Goal: Task Accomplishment & Management: Manage account settings

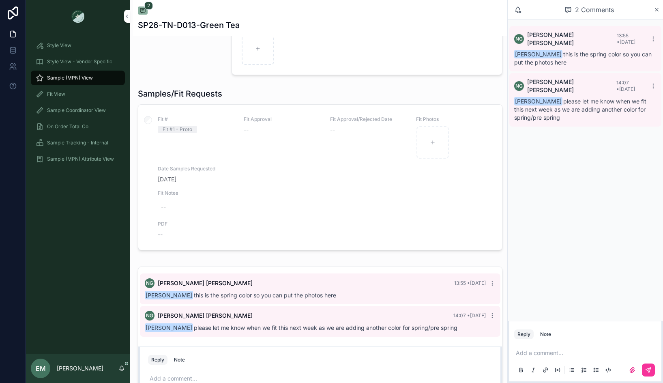
scroll to position [467, 0]
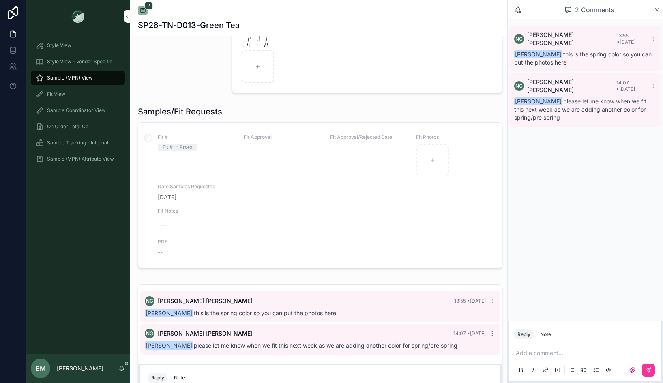
click at [258, 179] on div "Fit # Fit #1 - Proto Fit Approval -- Fit Approval/Rejected Date -- Fit Photos D…" at bounding box center [320, 195] width 344 height 123
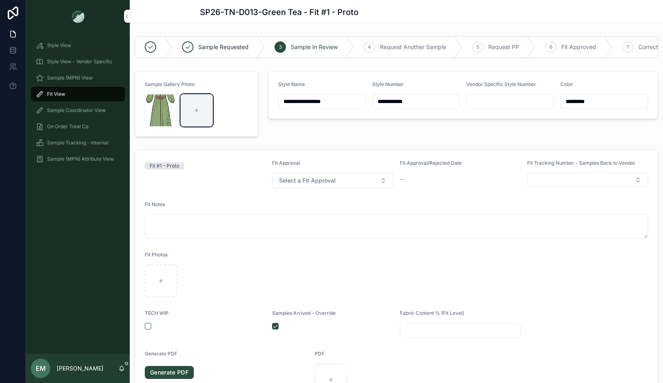
click at [193, 122] on div "scrollable content" at bounding box center [197, 110] width 32 height 32
type input "**********"
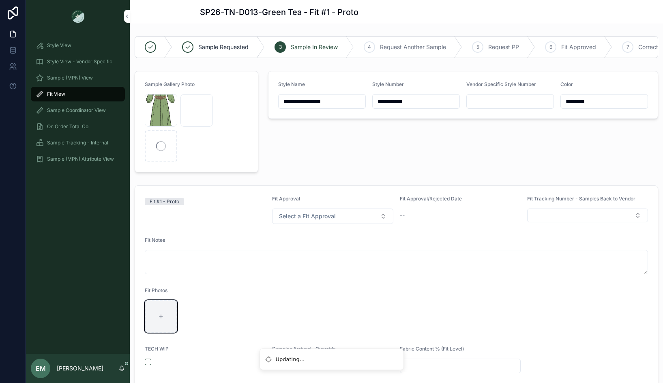
click at [171, 309] on div "scrollable content" at bounding box center [161, 316] width 32 height 32
type input "**********"
click at [0, 0] on icon "scrollable content" at bounding box center [0, 0] width 0 height 0
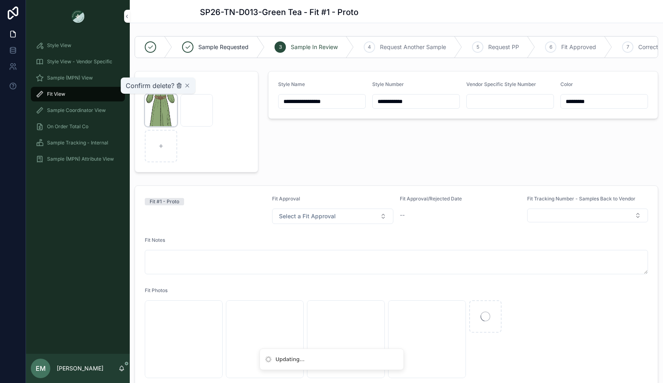
click at [179, 86] on icon "scrollable content" at bounding box center [179, 85] width 6 height 6
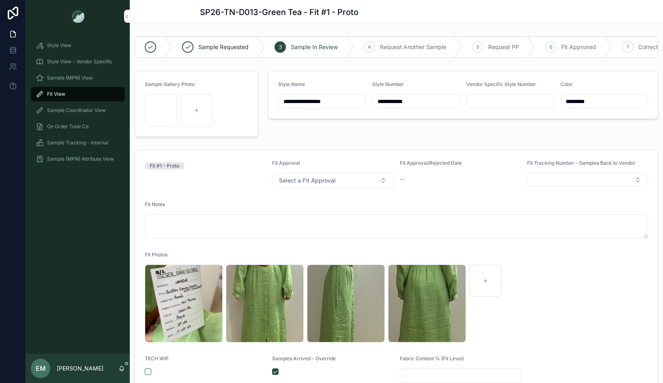
click at [316, 137] on div "**********" at bounding box center [463, 104] width 400 height 72
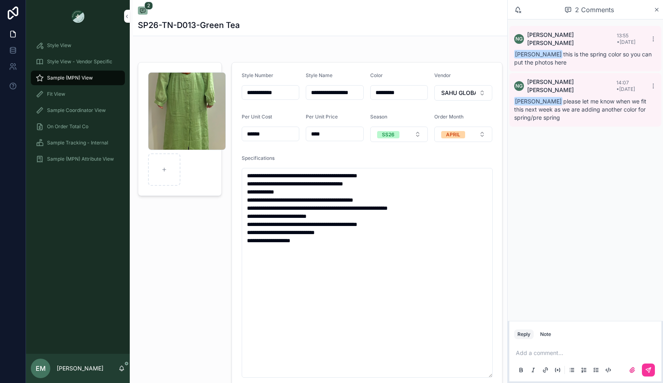
click at [544, 352] on p "scrollable content" at bounding box center [587, 353] width 142 height 8
click at [527, 353] on span "**********" at bounding box center [530, 353] width 29 height 6
click at [645, 366] on button "scrollable content" at bounding box center [648, 369] width 13 height 13
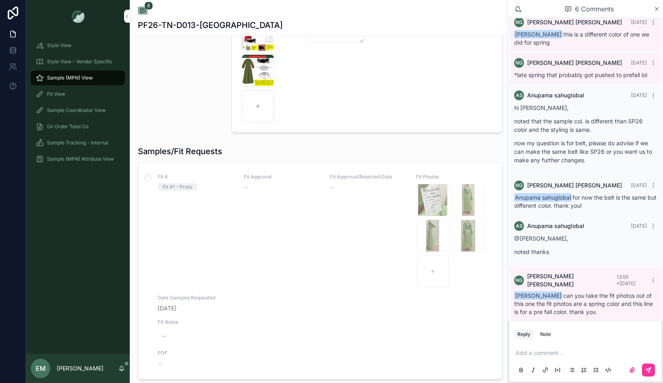
scroll to position [512, 0]
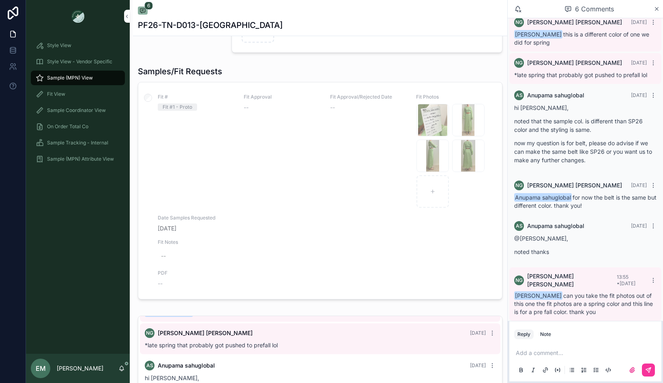
click at [258, 171] on div "Fit Approval --" at bounding box center [282, 151] width 76 height 114
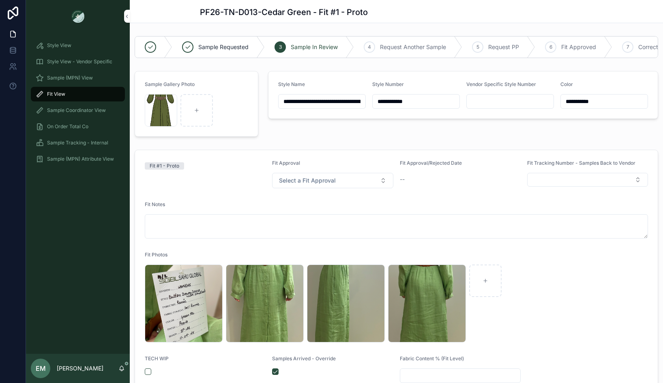
scroll to position [32, 0]
click at [0, 0] on icon "scrollable content" at bounding box center [0, 0] width 0 height 0
click at [223, 254] on icon "scrollable content" at bounding box center [225, 256] width 4 height 4
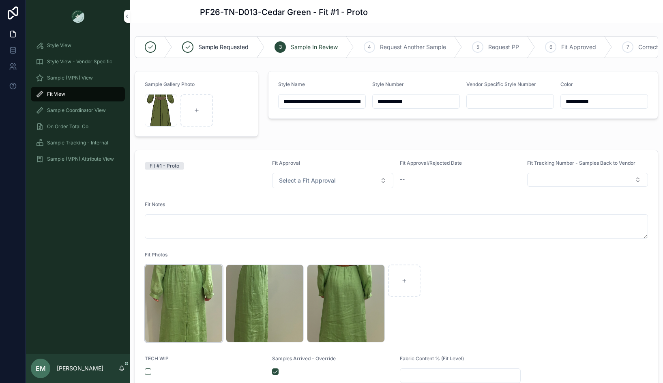
click at [0, 0] on icon "scrollable content" at bounding box center [0, 0] width 0 height 0
click at [226, 256] on icon "scrollable content" at bounding box center [224, 255] width 6 height 6
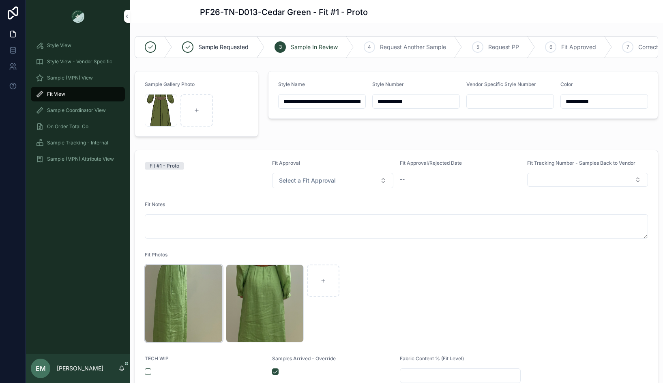
click at [0, 0] on icon "scrollable content" at bounding box center [0, 0] width 0 height 0
click at [223, 255] on icon "scrollable content" at bounding box center [224, 255] width 6 height 6
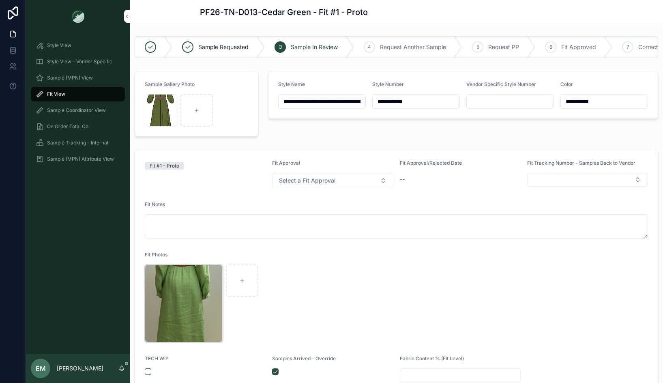
click at [0, 0] on icon "scrollable content" at bounding box center [0, 0] width 0 height 0
click at [224, 254] on icon "scrollable content" at bounding box center [224, 255] width 6 height 6
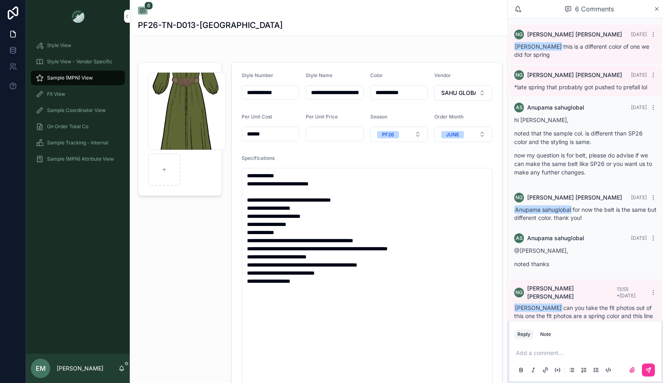
scroll to position [12, 0]
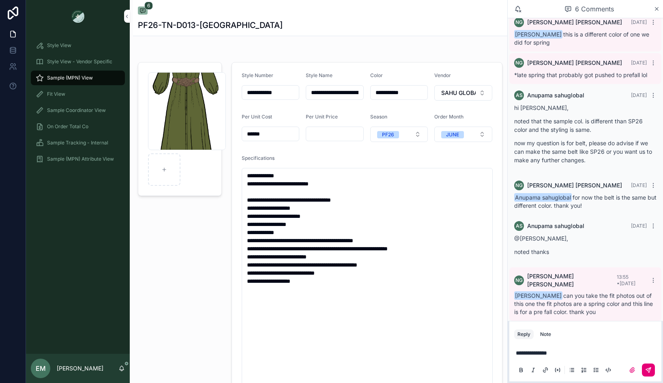
click at [651, 367] on icon "scrollable content" at bounding box center [648, 370] width 6 height 6
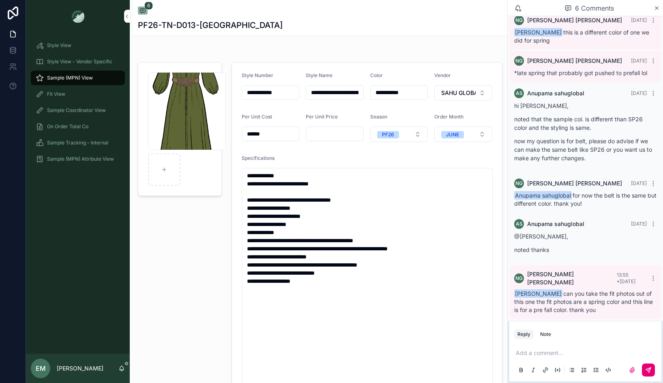
scroll to position [43, 0]
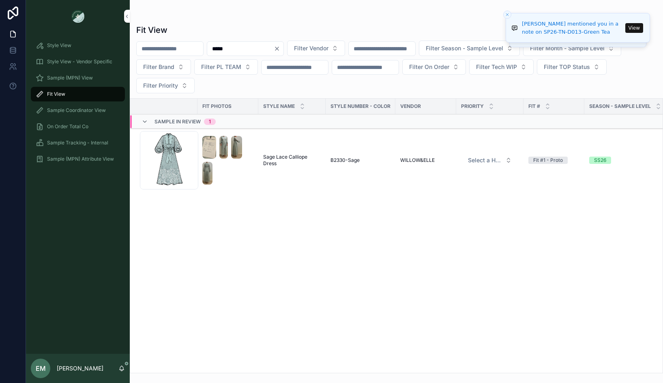
click at [280, 50] on icon "Clear" at bounding box center [277, 48] width 6 height 6
click at [315, 45] on span "Filter Vendor" at bounding box center [301, 48] width 34 height 8
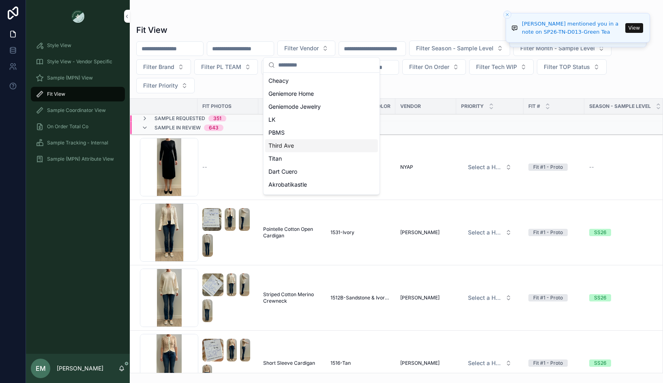
scroll to position [361, 0]
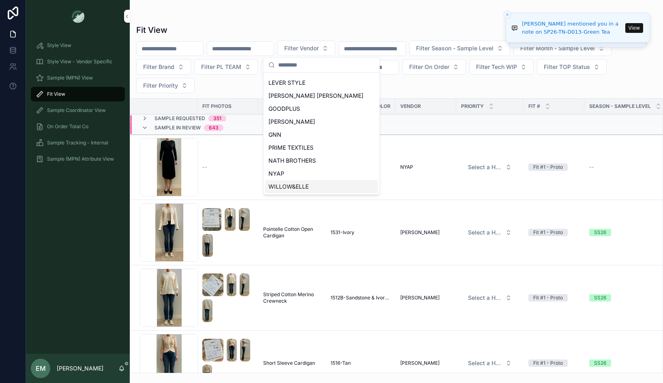
click at [302, 188] on span "WILLOW&ELLE" at bounding box center [289, 187] width 40 height 8
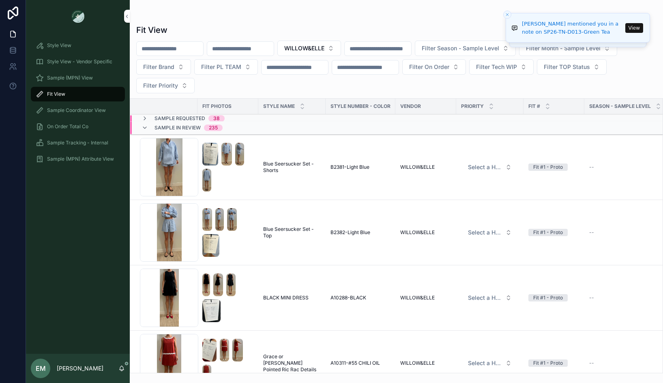
click at [258, 117] on div "Sample Requested 38" at bounding box center [228, 118] width 196 height 6
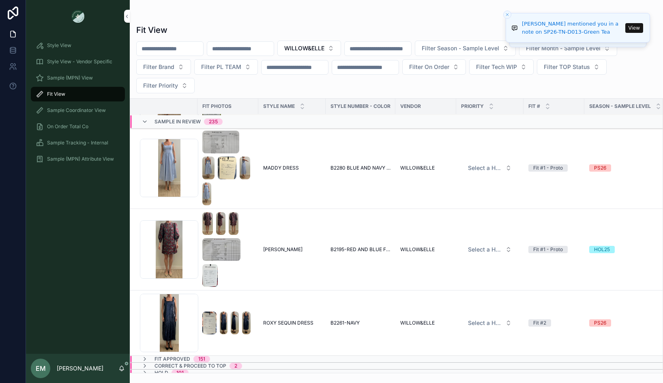
scroll to position [18312, 0]
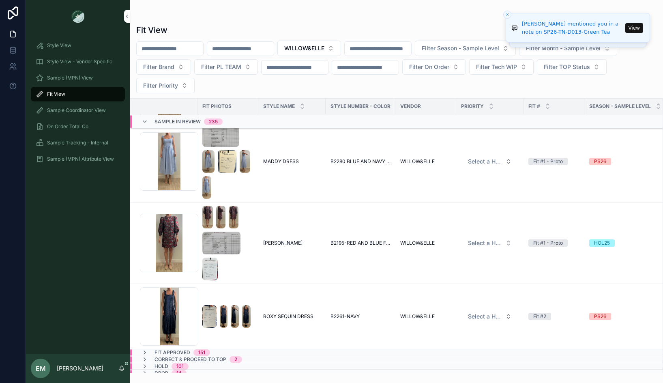
click at [196, 363] on div "HOLD 101" at bounding box center [165, 366] width 67 height 6
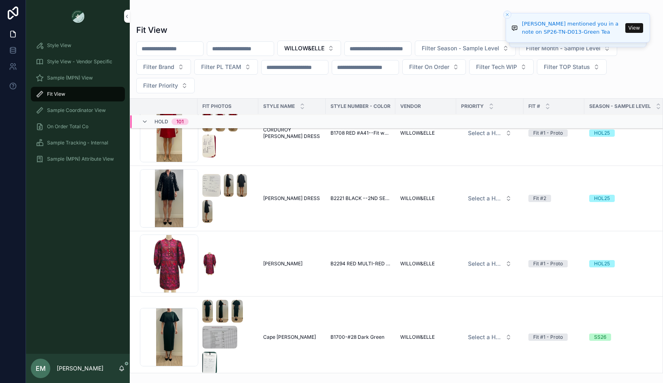
scroll to position [25496, 0]
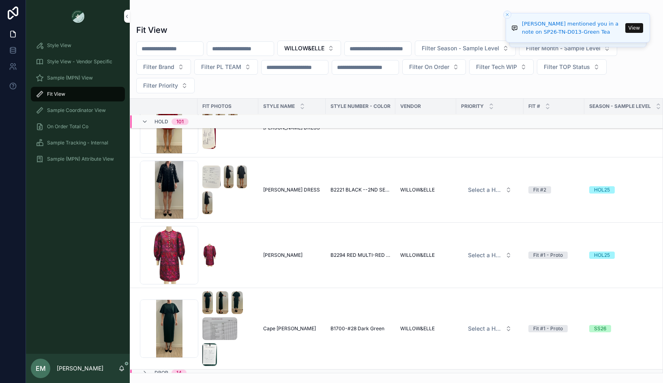
click at [221, 370] on div "Drop 14" at bounding box center [228, 373] width 196 height 6
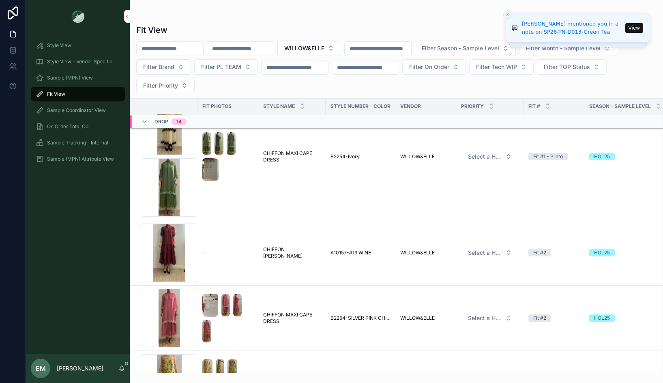
click at [158, 121] on span "Drop" at bounding box center [162, 121] width 14 height 6
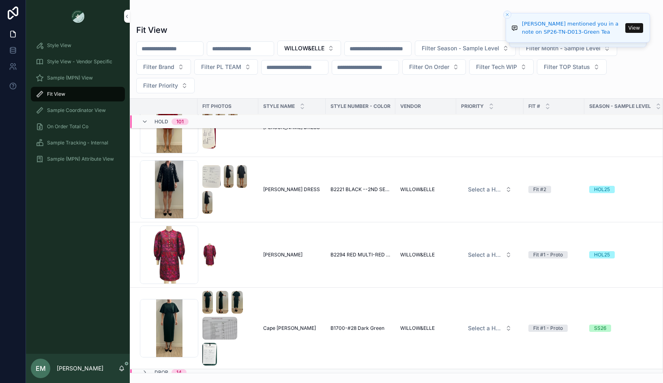
click at [153, 118] on div "HOLD 101" at bounding box center [165, 121] width 47 height 13
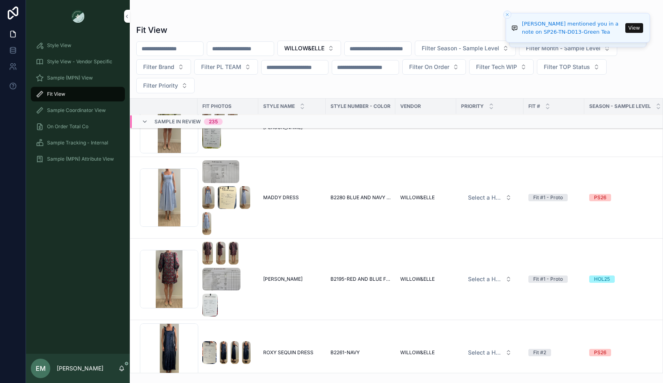
scroll to position [18312, 0]
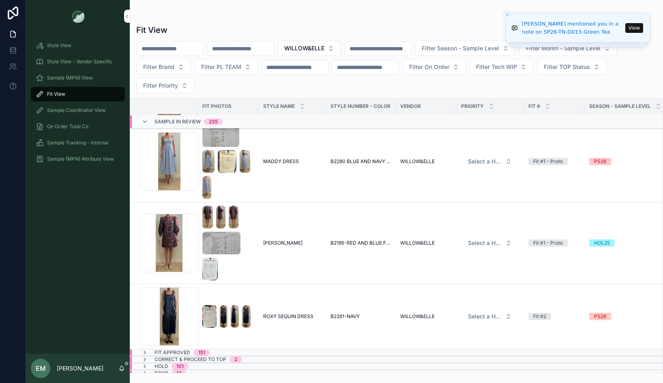
click at [171, 356] on span "Correct & Proceed to TOP" at bounding box center [191, 359] width 72 height 6
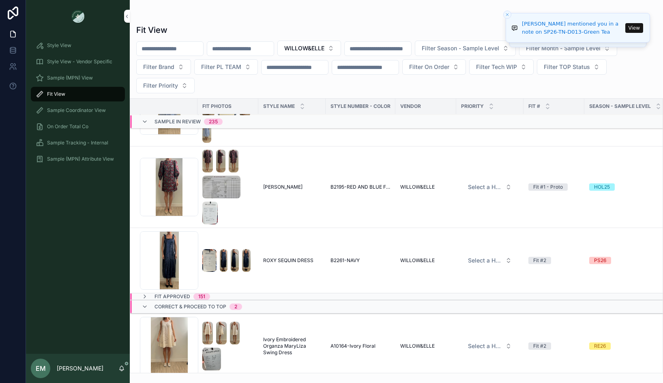
scroll to position [18449, 0]
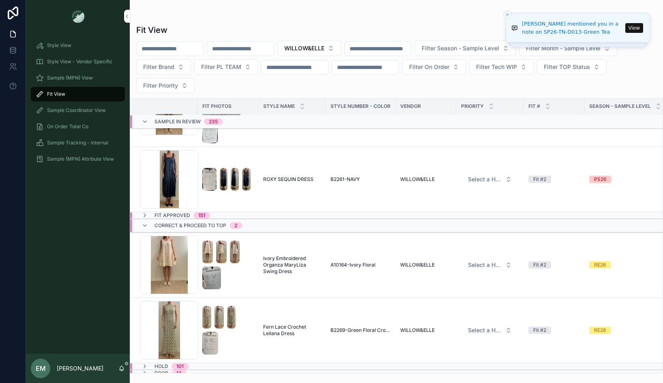
click at [159, 212] on span "Fit Approved" at bounding box center [173, 215] width 36 height 6
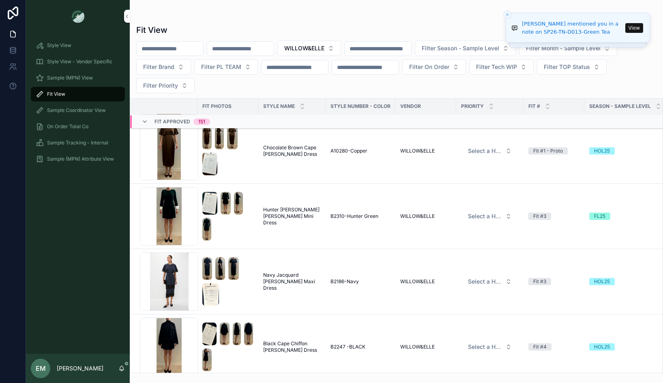
scroll to position [20060, 0]
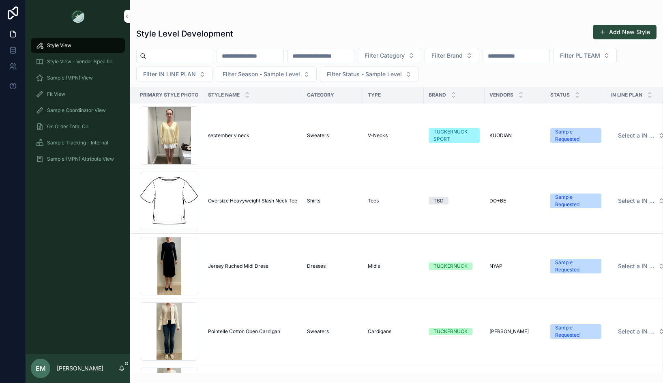
click at [333, 55] on input "scrollable content" at bounding box center [321, 55] width 67 height 11
click at [68, 95] on div "Fit View" at bounding box center [78, 94] width 84 height 13
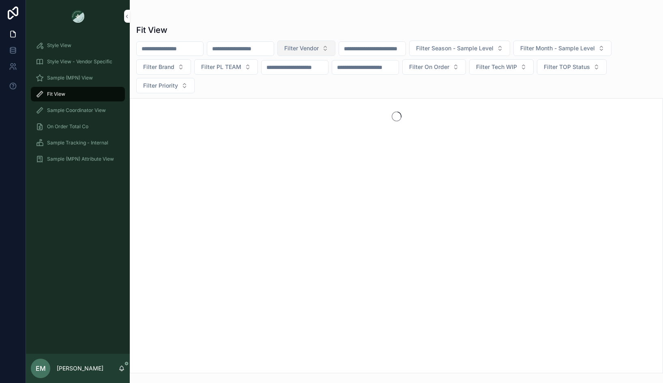
click at [324, 43] on button "Filter Vendor" at bounding box center [306, 48] width 58 height 15
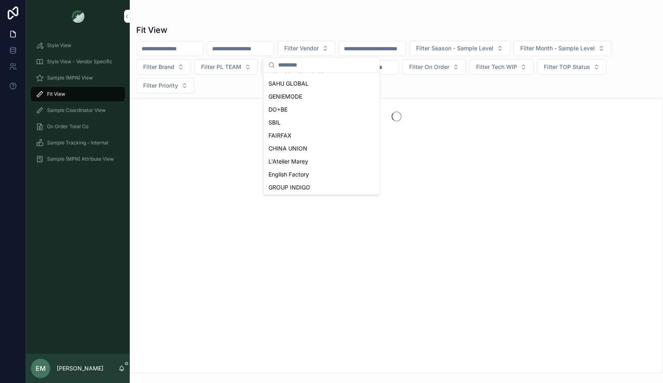
scroll to position [361, 0]
click at [298, 173] on div "NYAP" at bounding box center [321, 173] width 113 height 13
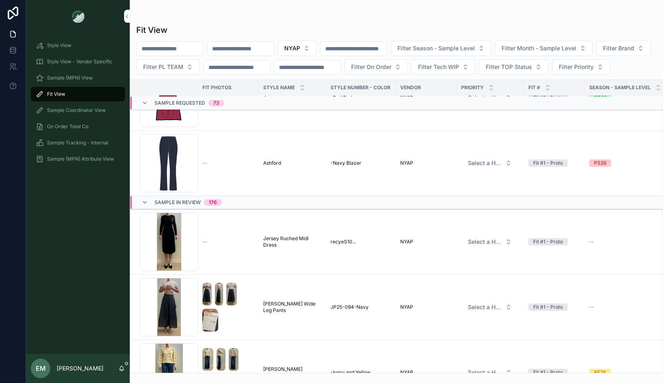
scroll to position [4782, 0]
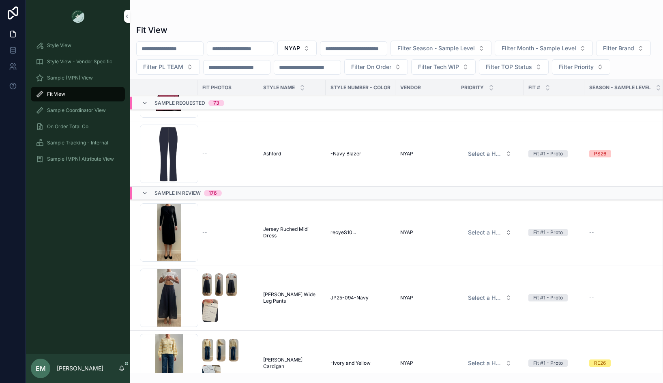
click at [285, 239] on span "Jersey Ruched Midi Dress" at bounding box center [292, 232] width 58 height 13
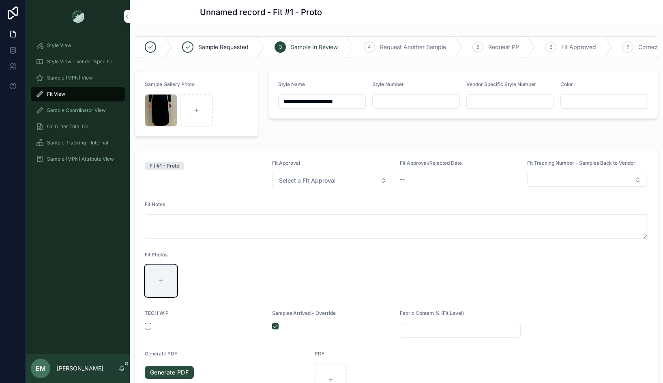
click at [153, 277] on div "scrollable content" at bounding box center [161, 280] width 32 height 32
type input "**********"
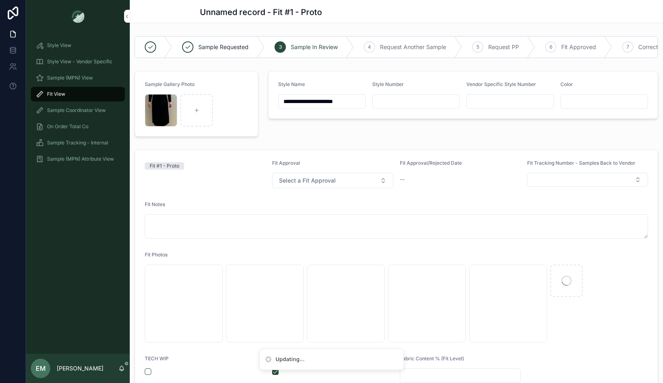
click at [411, 100] on input "scrollable content" at bounding box center [416, 101] width 87 height 11
type input "********"
click at [355, 125] on div "**********" at bounding box center [463, 104] width 400 height 72
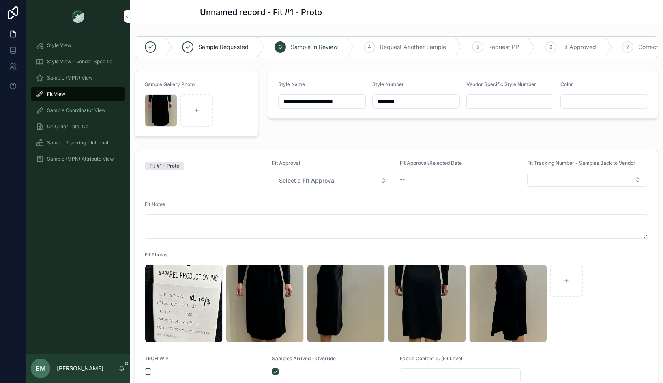
click at [336, 137] on div "**********" at bounding box center [463, 104] width 400 height 72
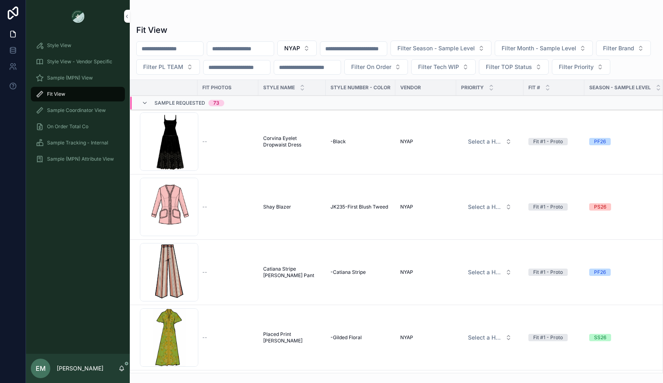
click at [203, 106] on span "Sample Requested" at bounding box center [180, 103] width 51 height 6
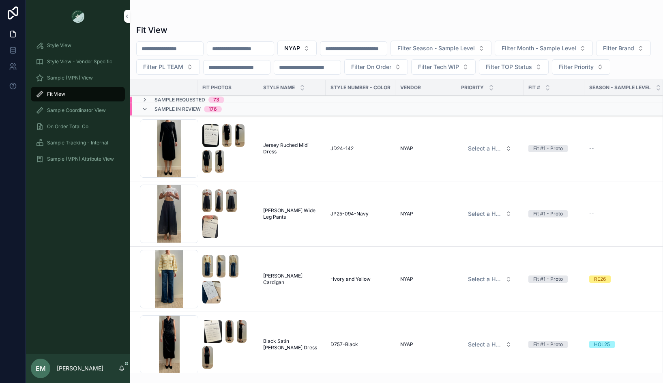
click at [297, 226] on td "[PERSON_NAME] Wide Leg Pants [PERSON_NAME] Wide Leg Pants" at bounding box center [291, 213] width 67 height 65
click at [292, 220] on span "[PERSON_NAME] Wide Leg Pants" at bounding box center [292, 213] width 58 height 13
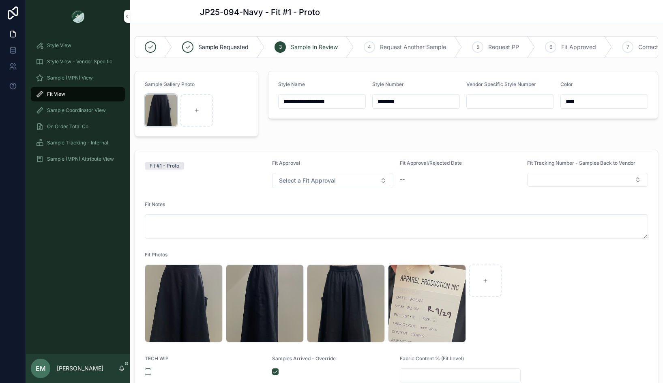
click at [156, 106] on div "Screenshot-2025-09-29-at-12.00.18-PM .png" at bounding box center [161, 110] width 32 height 32
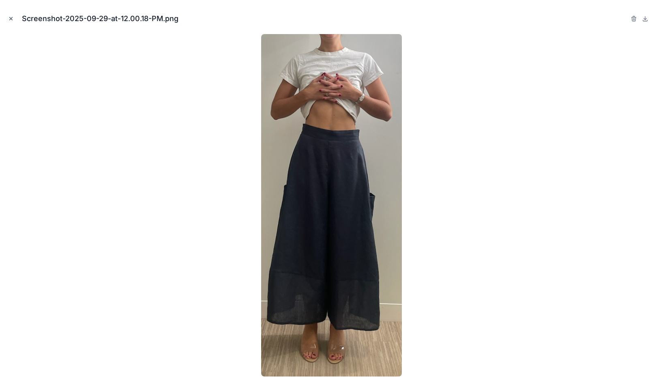
click at [11, 17] on icon "Close modal" at bounding box center [11, 19] width 6 height 6
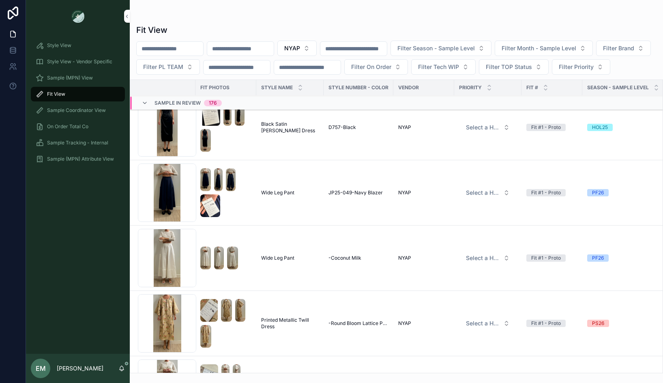
scroll to position [228, 2]
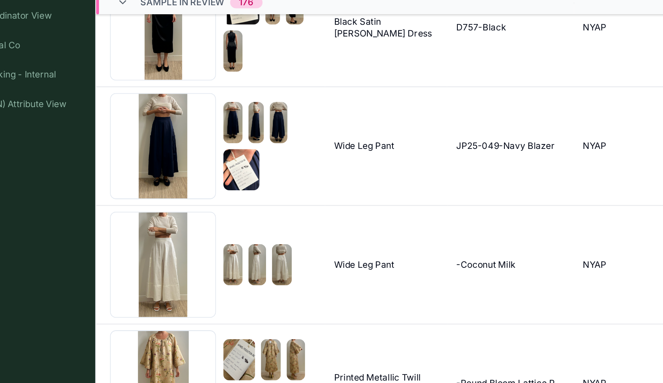
click at [168, 204] on div "Screenshot-2025-09-16-at-4.53.34-PM-1 .png" at bounding box center [167, 182] width 58 height 58
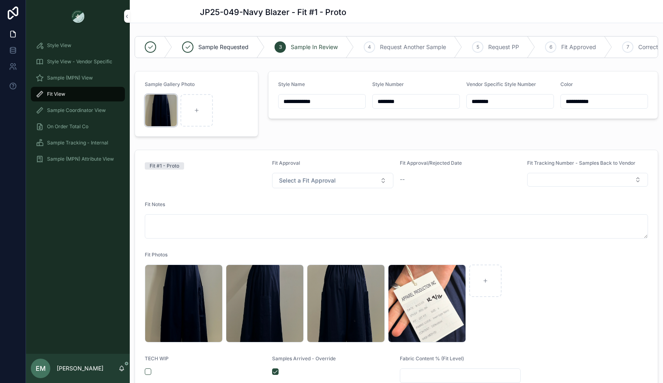
click at [155, 113] on div "Screenshot-2025-09-16-at-4.53.34-PM-1 .png" at bounding box center [161, 110] width 32 height 32
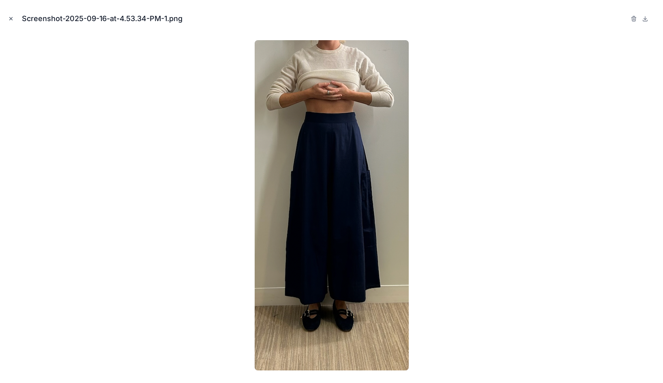
click at [7, 20] on button "Close modal" at bounding box center [10, 18] width 9 height 9
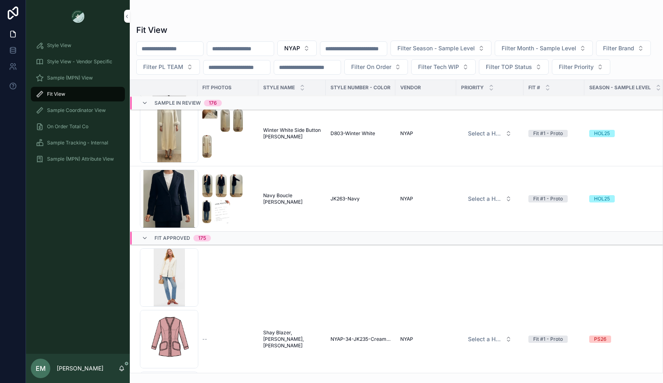
scroll to position [11632, 0]
